Goal: Information Seeking & Learning: Learn about a topic

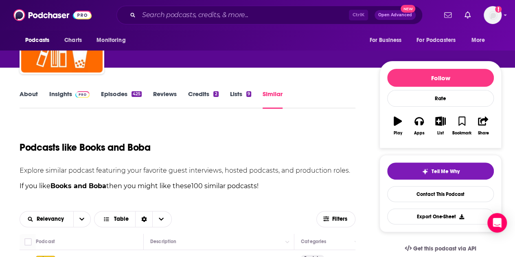
scroll to position [65, 0]
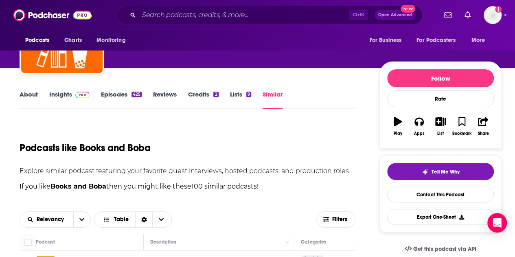
click at [26, 98] on link "About" at bounding box center [29, 99] width 18 height 19
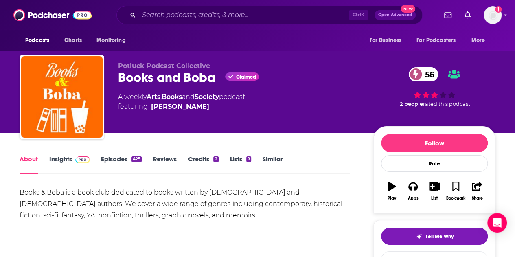
click at [57, 157] on link "Insights" at bounding box center [69, 164] width 40 height 19
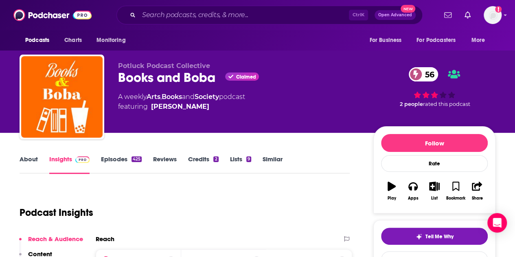
scroll to position [230, 0]
